Goal: Check status: Check status

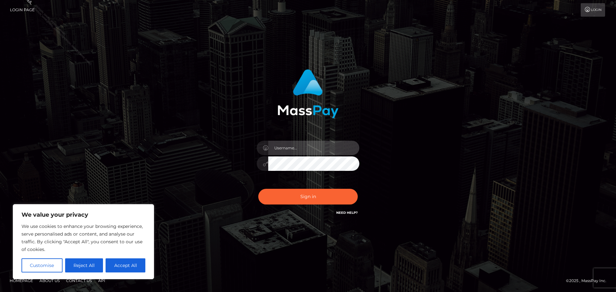
click at [311, 152] on input "text" at bounding box center [313, 148] width 91 height 14
type input "Philip.Silversocial"
click at [258, 189] on button "Sign in" at bounding box center [307, 197] width 99 height 16
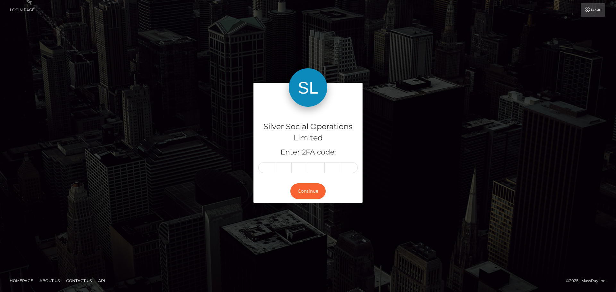
click at [268, 166] on input "text" at bounding box center [266, 167] width 17 height 11
type input "6"
type input "9"
type input "1"
type input "9"
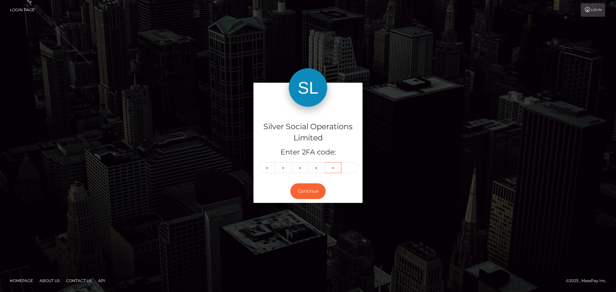
type input "8"
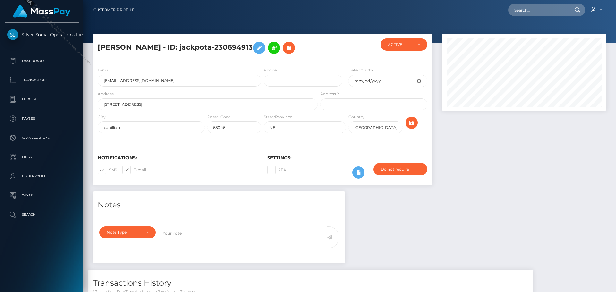
scroll to position [77, 165]
click at [508, 172] on div at bounding box center [524, 113] width 174 height 158
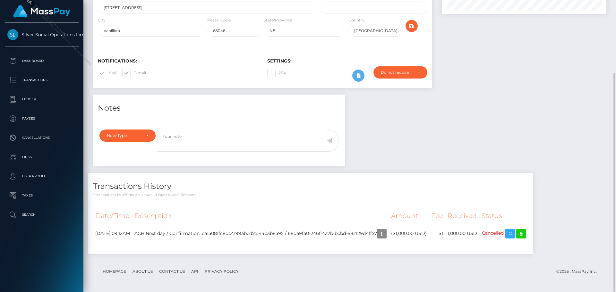
click at [487, 258] on div "Transactions History * Transactions date/time are shown in payee's local timezo…" at bounding box center [310, 217] width 454 height 88
click at [386, 234] on icon "button" at bounding box center [382, 234] width 8 height 8
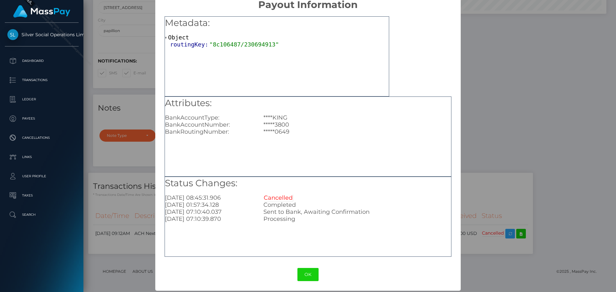
scroll to position [13, 0]
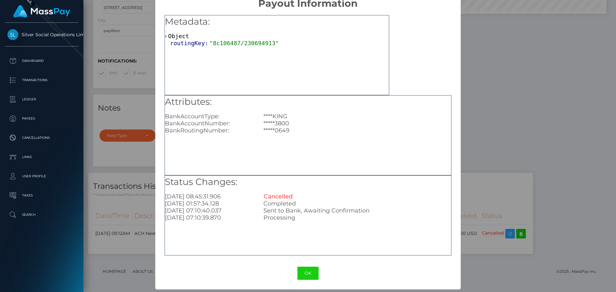
click at [529, 123] on div "× Payout Information Metadata: Object routingKey: "8c106487/230694913" Attribut…" at bounding box center [308, 146] width 616 height 292
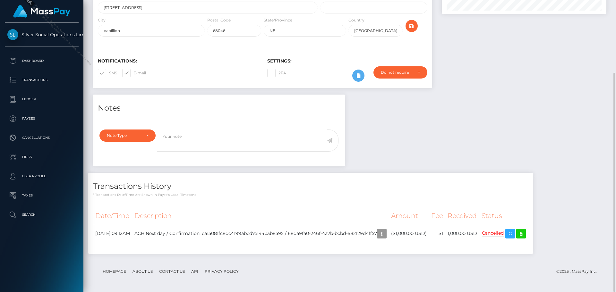
scroll to position [77, 165]
click at [455, 261] on footer "Homepage About Us Contact Us API Privacy Policy © 2025 , MassPay Inc." at bounding box center [349, 272] width 513 height 22
